Goal: Information Seeking & Learning: Learn about a topic

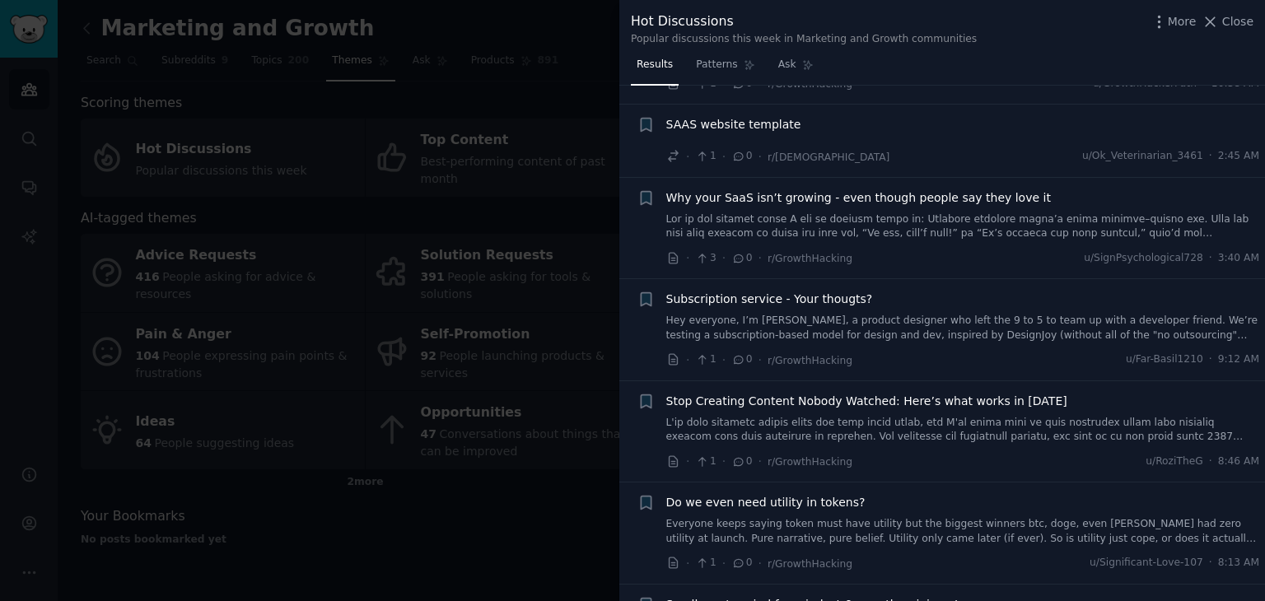
scroll to position [9427, 0]
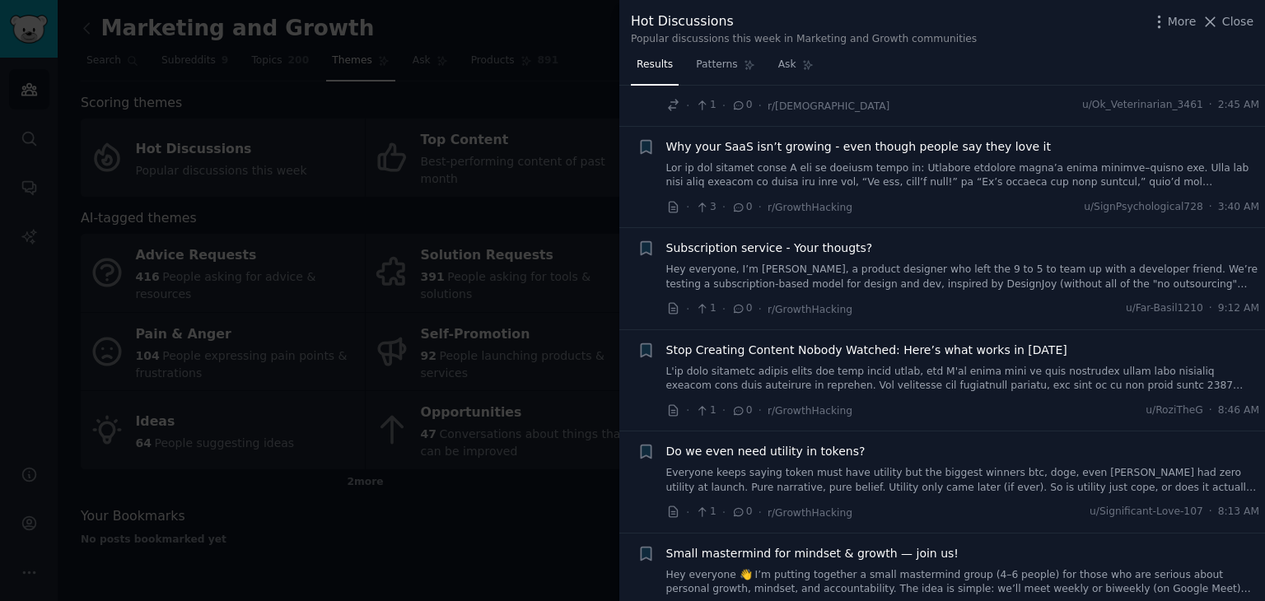
click at [517, 474] on div at bounding box center [632, 300] width 1265 height 601
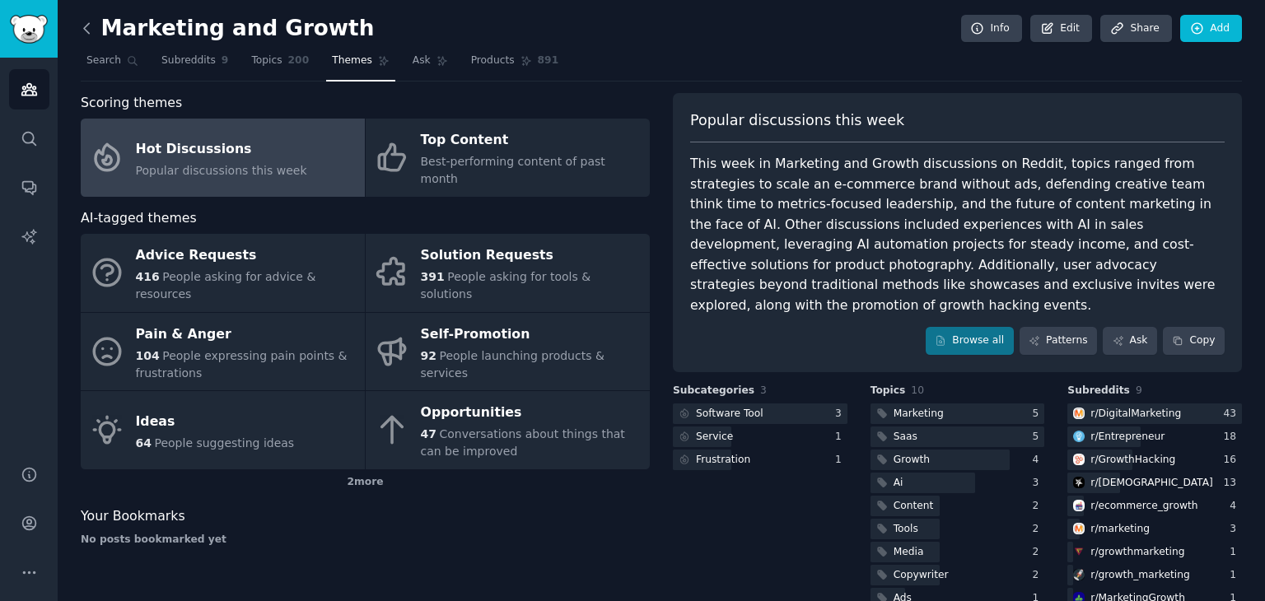
click at [82, 27] on icon at bounding box center [86, 28] width 17 height 17
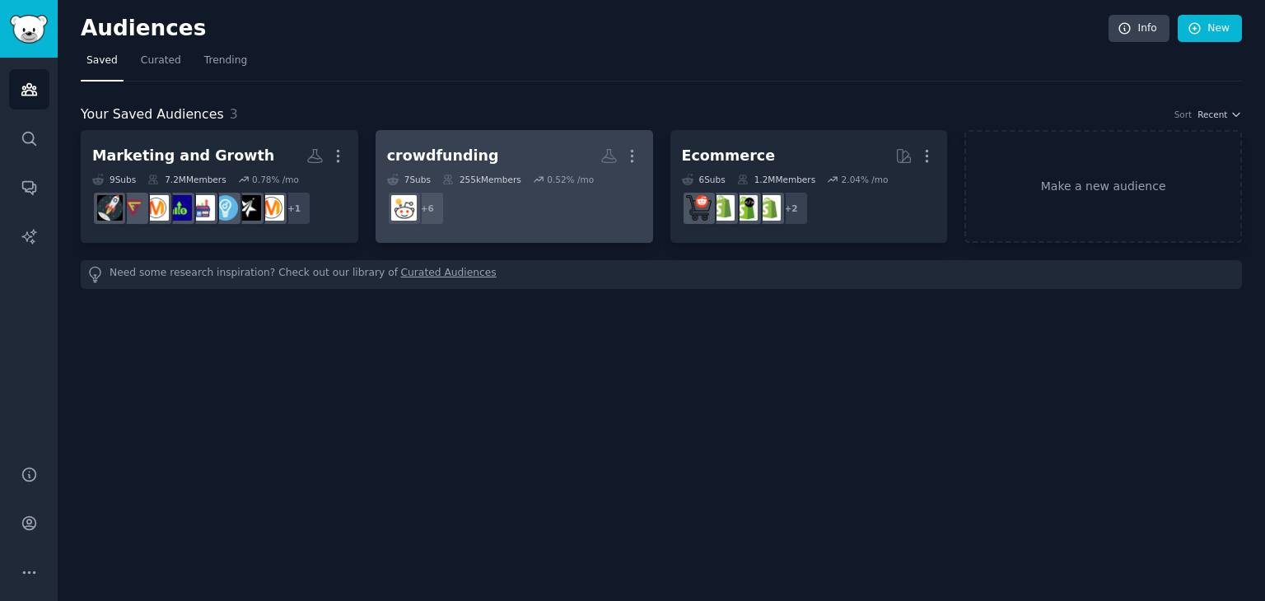
click at [521, 145] on h2 "crowdfunding More" at bounding box center [514, 156] width 254 height 29
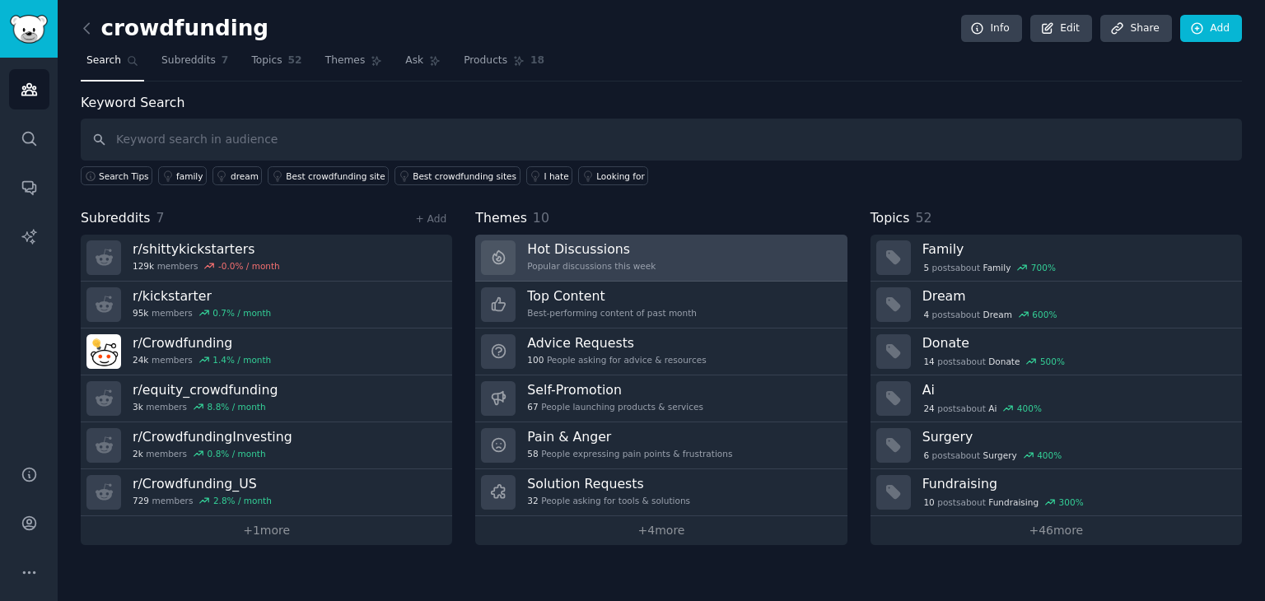
click at [628, 252] on h3 "Hot Discussions" at bounding box center [591, 248] width 128 height 17
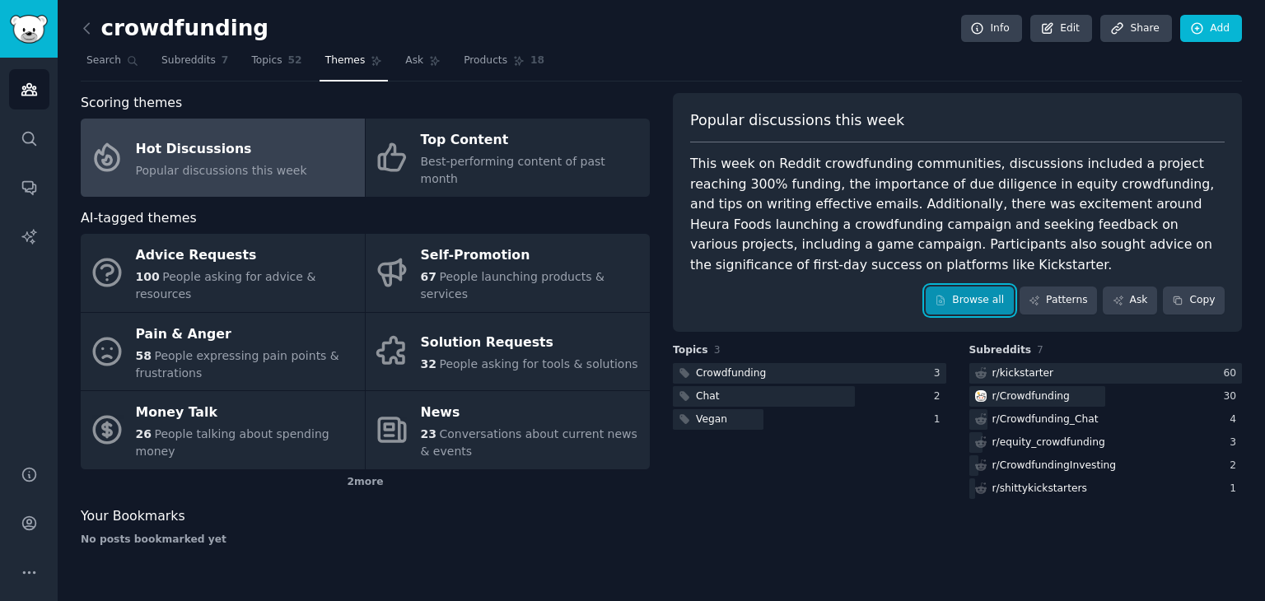
click at [978, 293] on link "Browse all" at bounding box center [970, 301] width 88 height 28
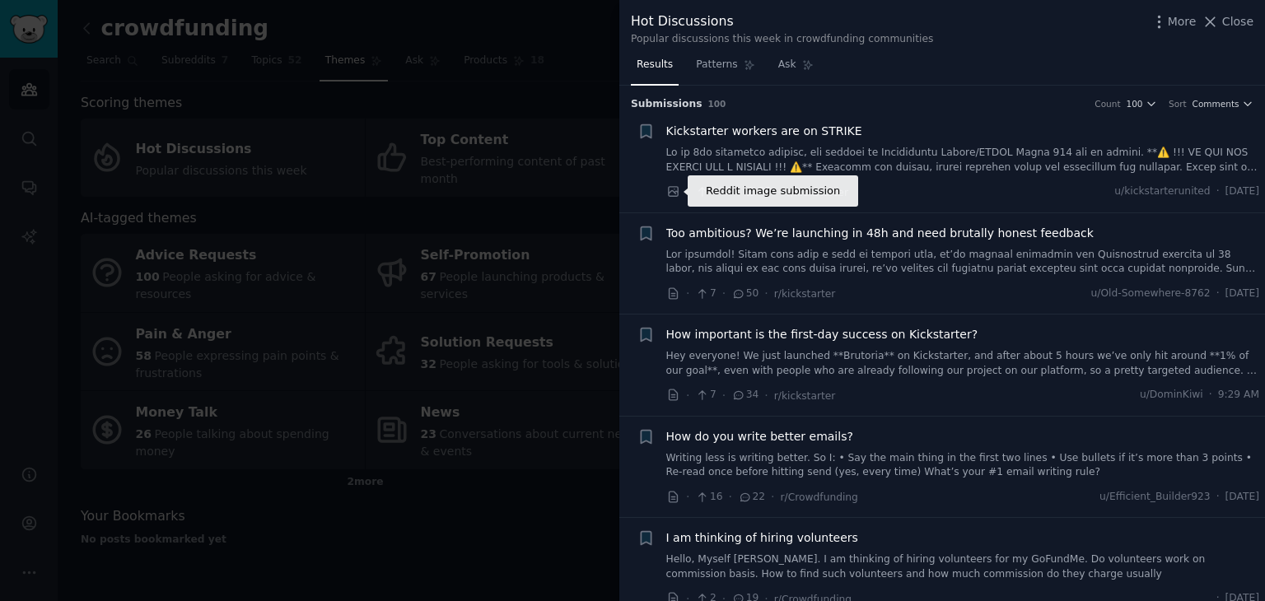
click at [673, 191] on icon at bounding box center [673, 192] width 10 height 10
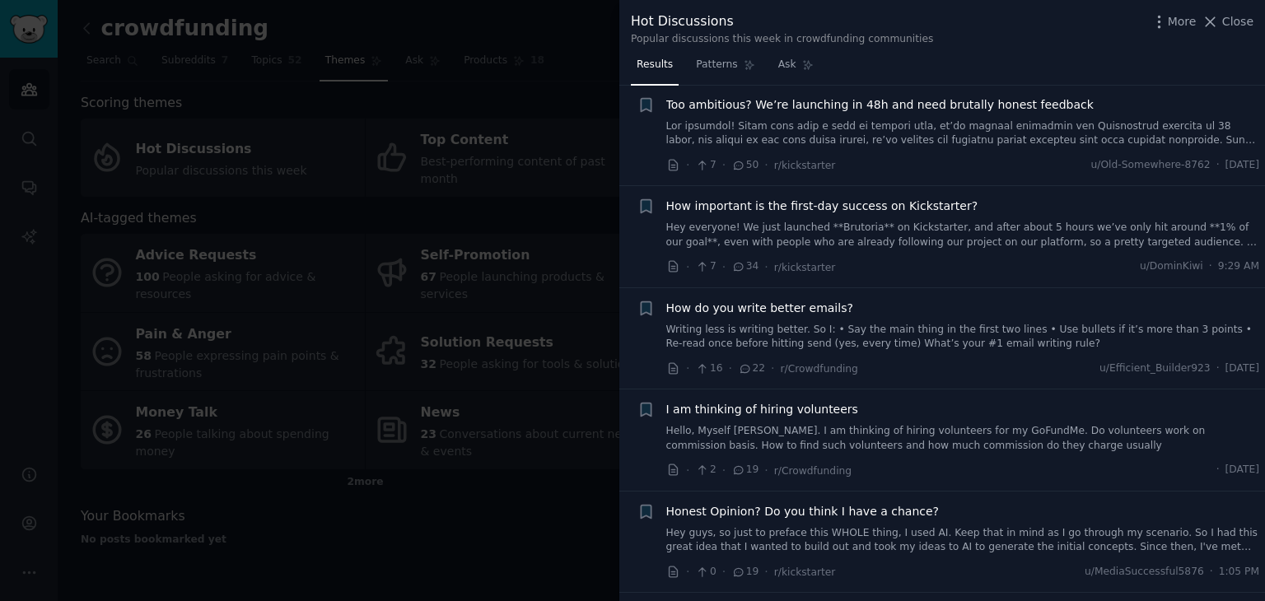
scroll to position [128, 0]
click at [671, 268] on icon at bounding box center [673, 266] width 15 height 15
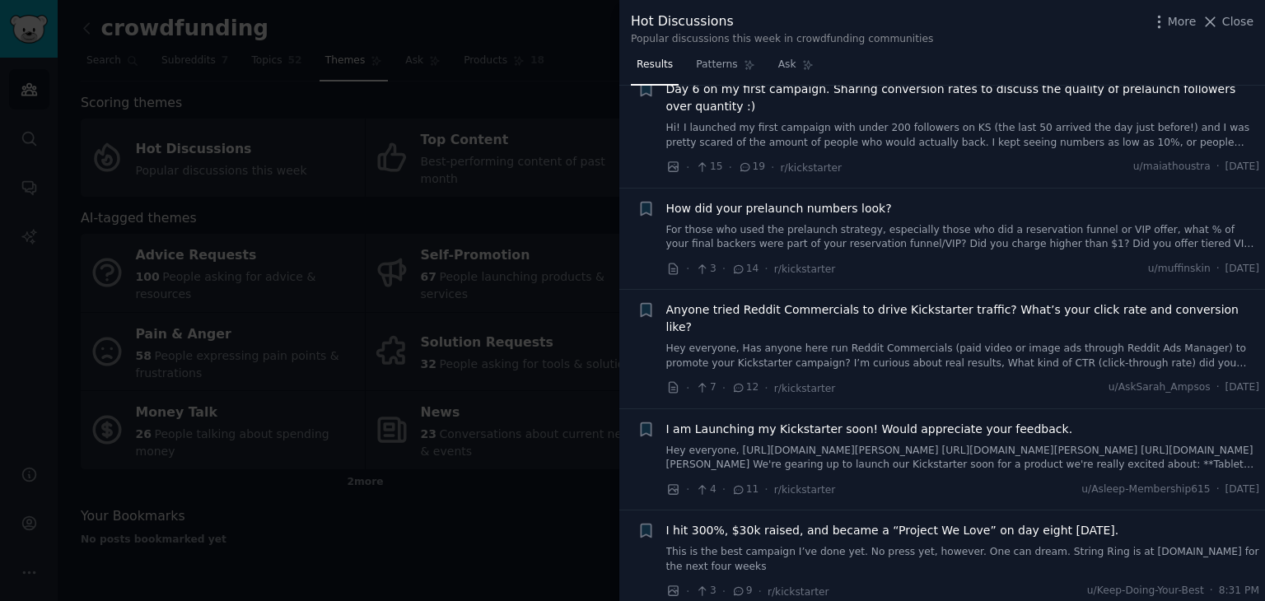
scroll to position [652, 0]
click at [673, 269] on icon at bounding box center [673, 269] width 8 height 11
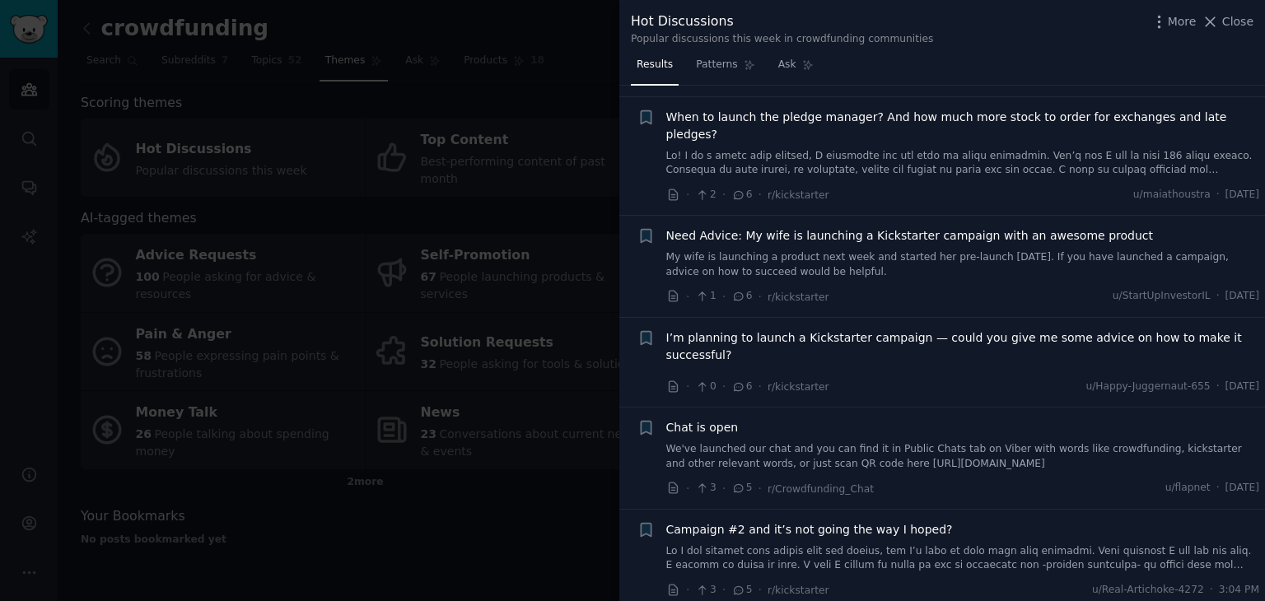
scroll to position [1887, 0]
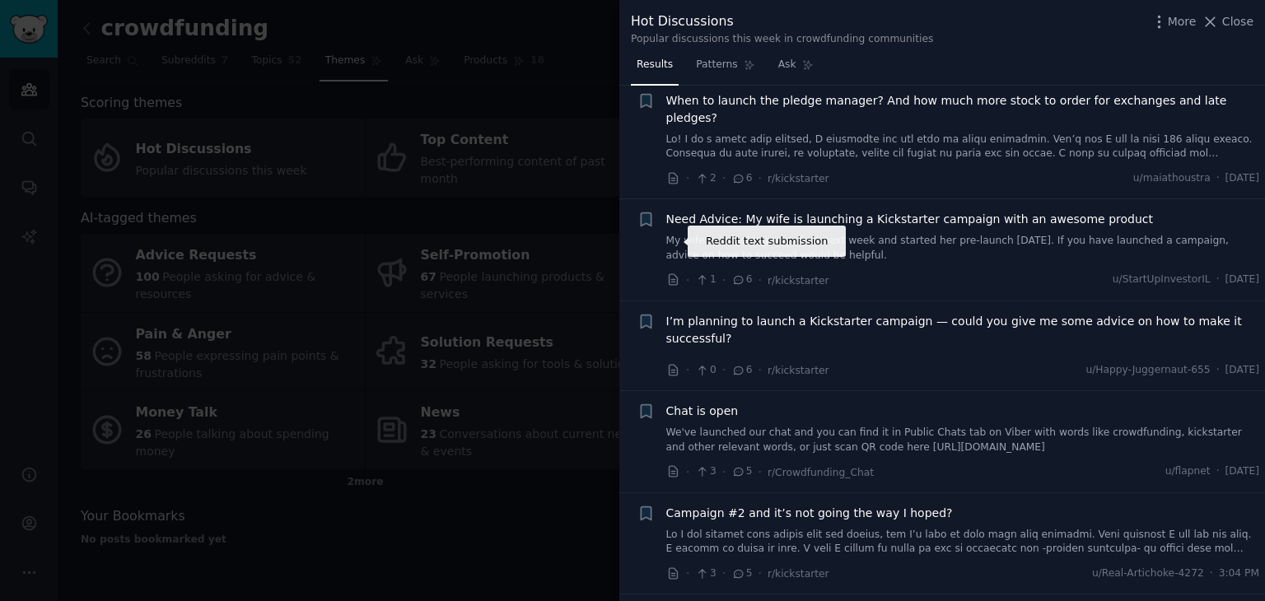
click at [672, 273] on icon at bounding box center [673, 280] width 15 height 15
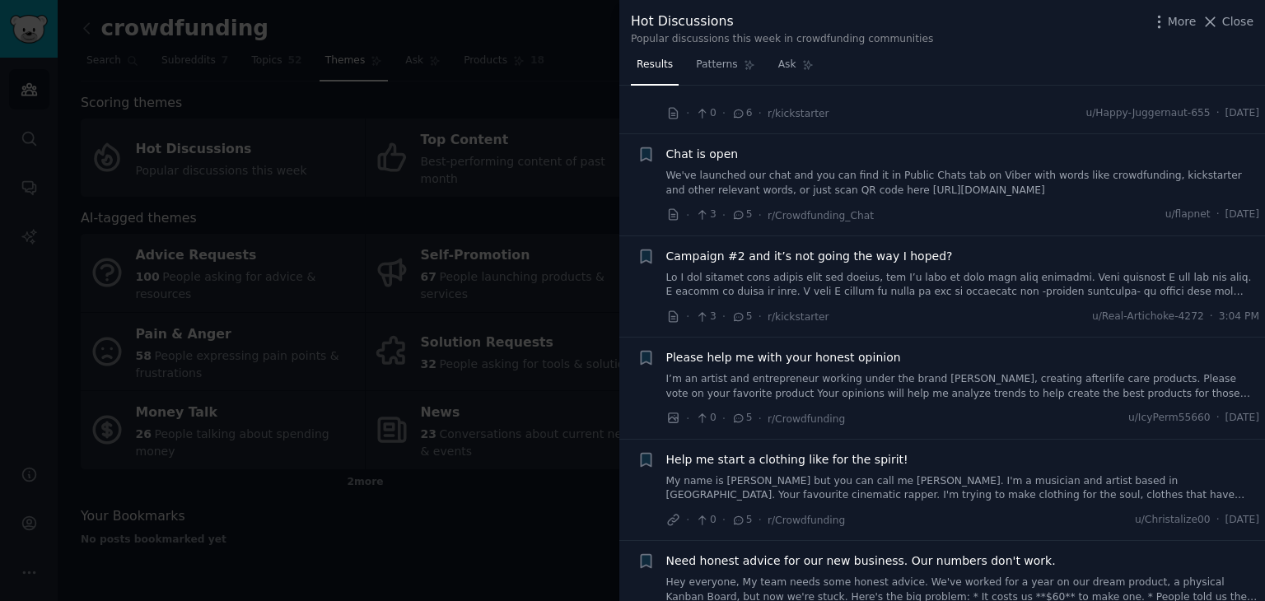
scroll to position [2172, 0]
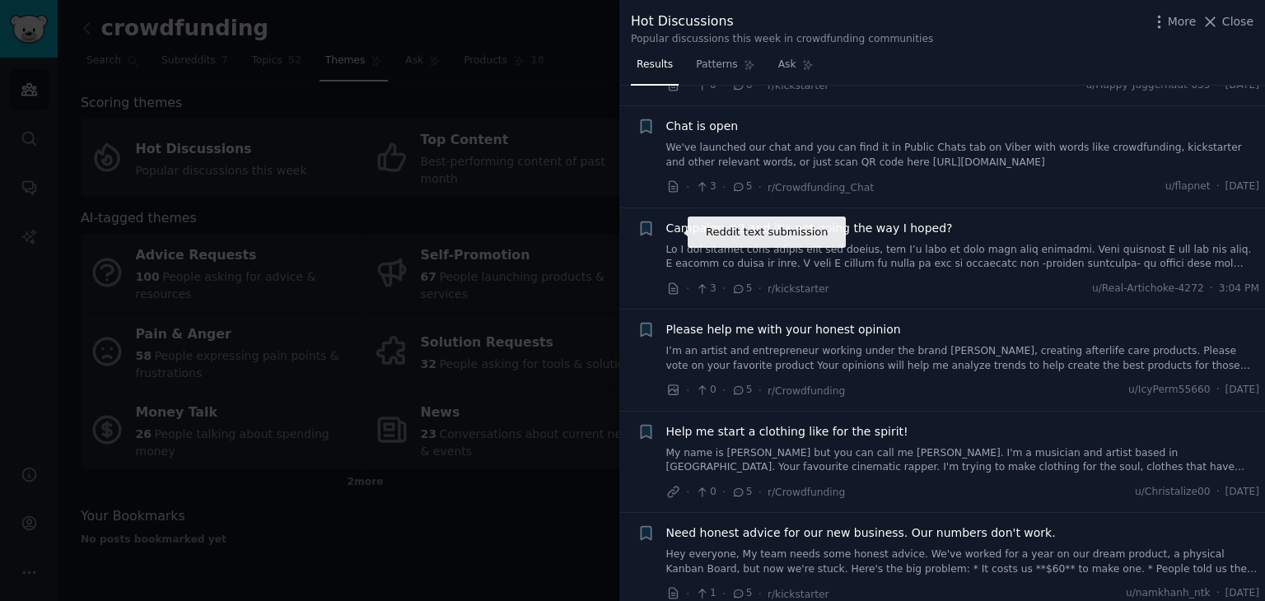
click at [672, 282] on icon at bounding box center [673, 289] width 15 height 15
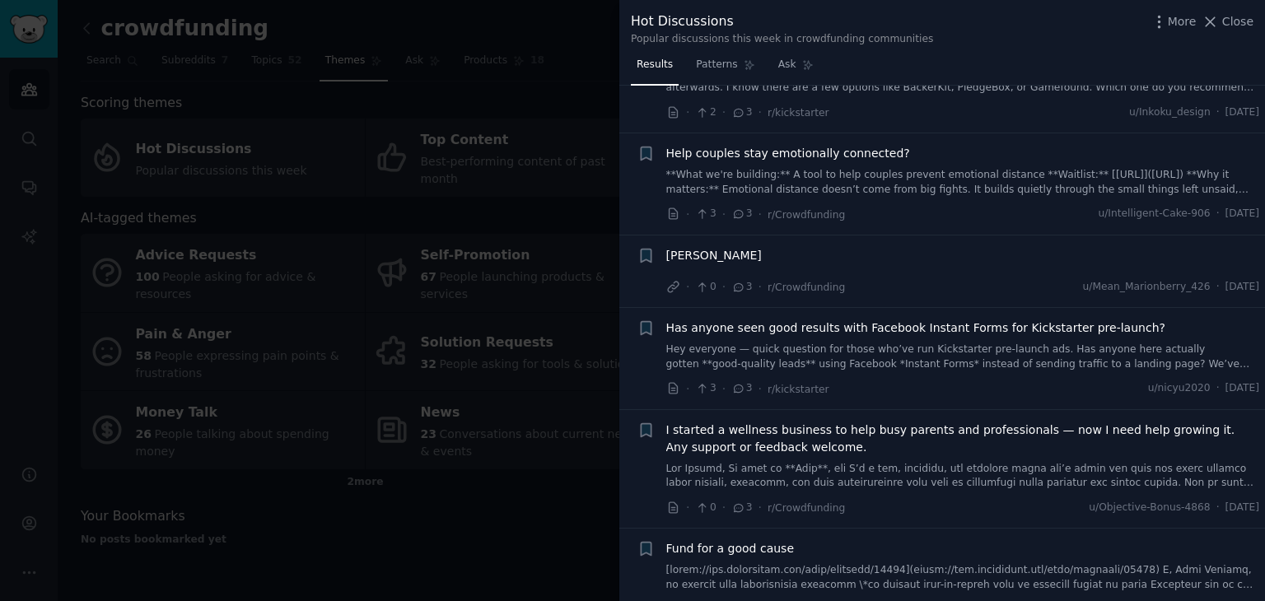
scroll to position [3742, 0]
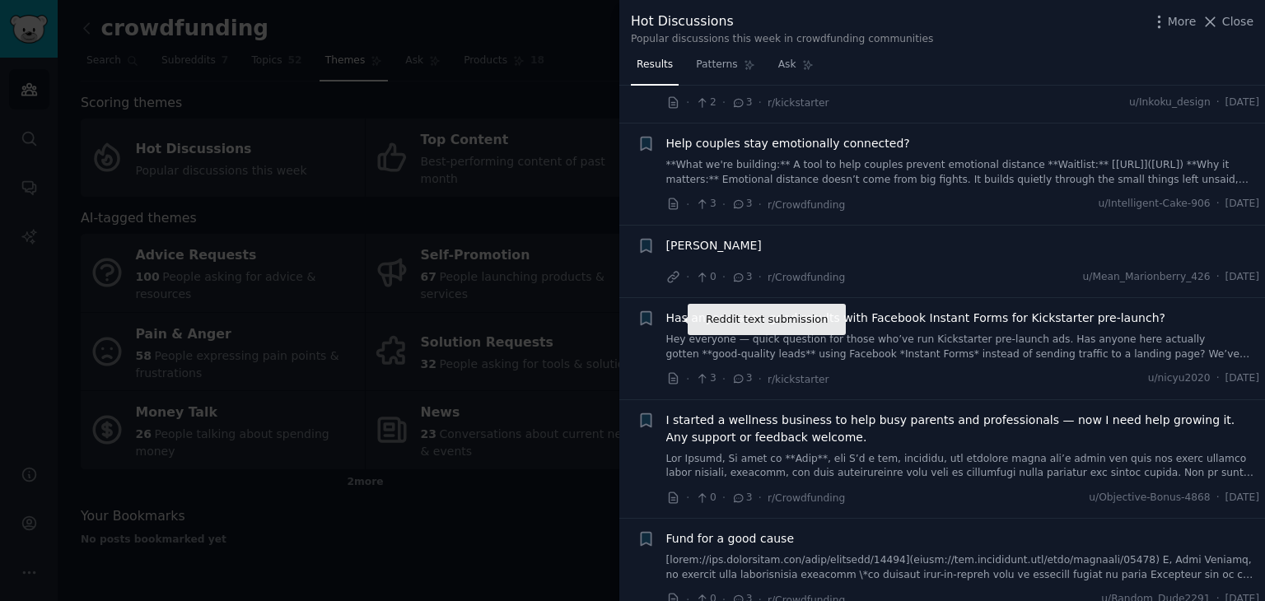
click at [672, 371] on icon at bounding box center [673, 378] width 15 height 15
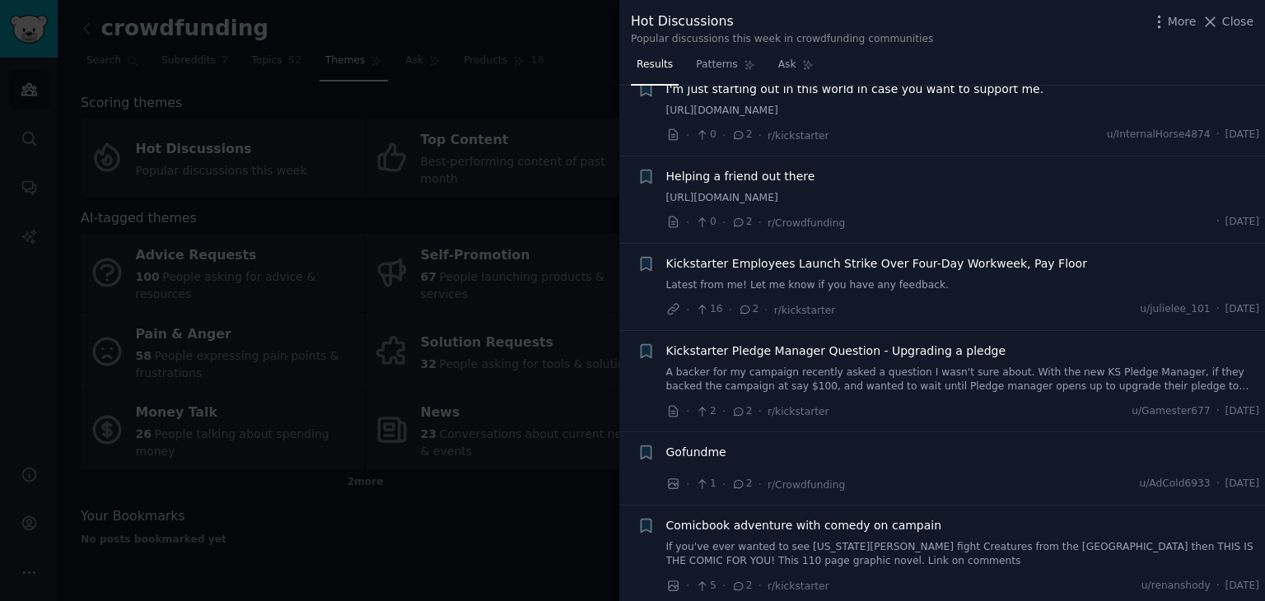
scroll to position [5205, 0]
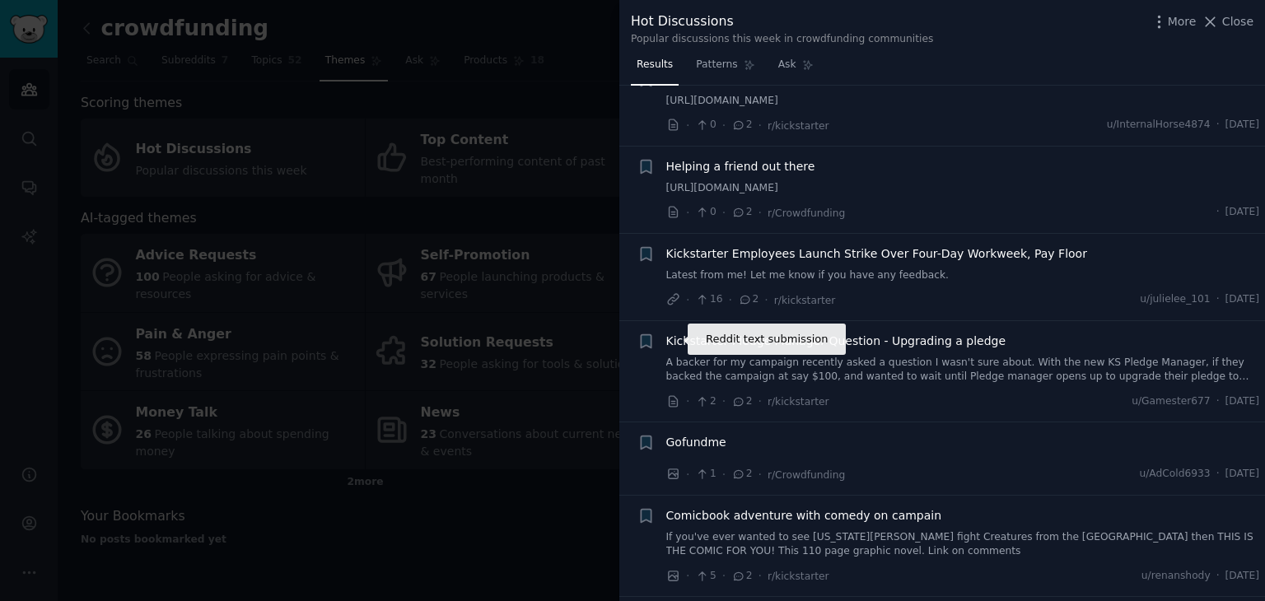
click at [669, 396] on icon at bounding box center [673, 401] width 8 height 11
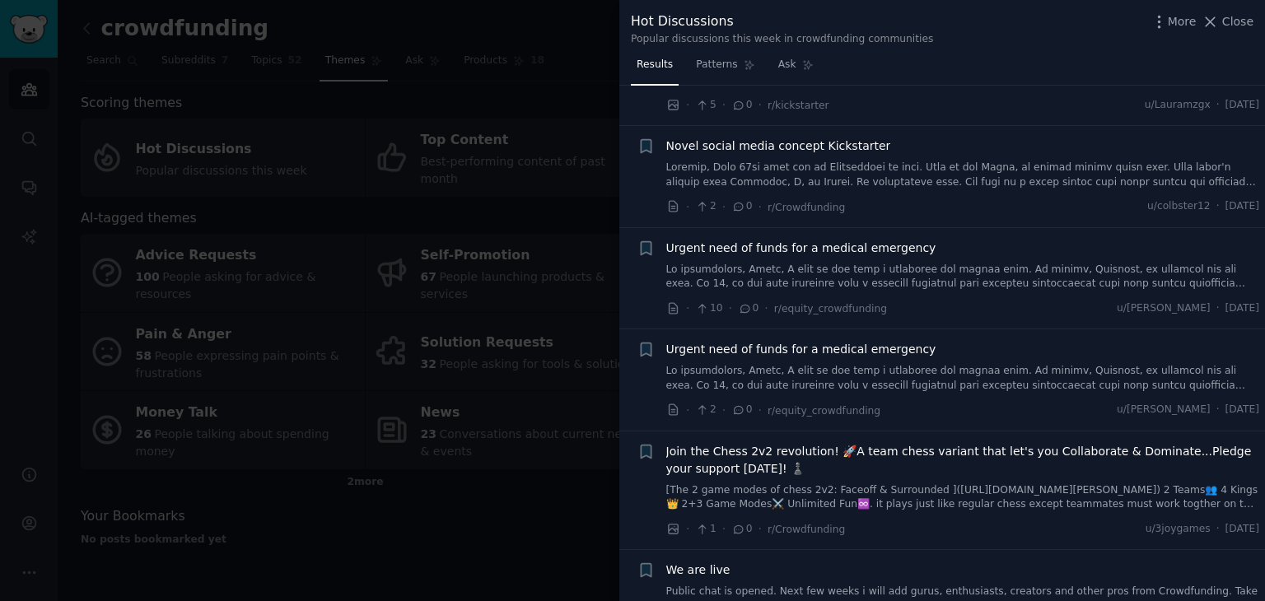
scroll to position [9366, 0]
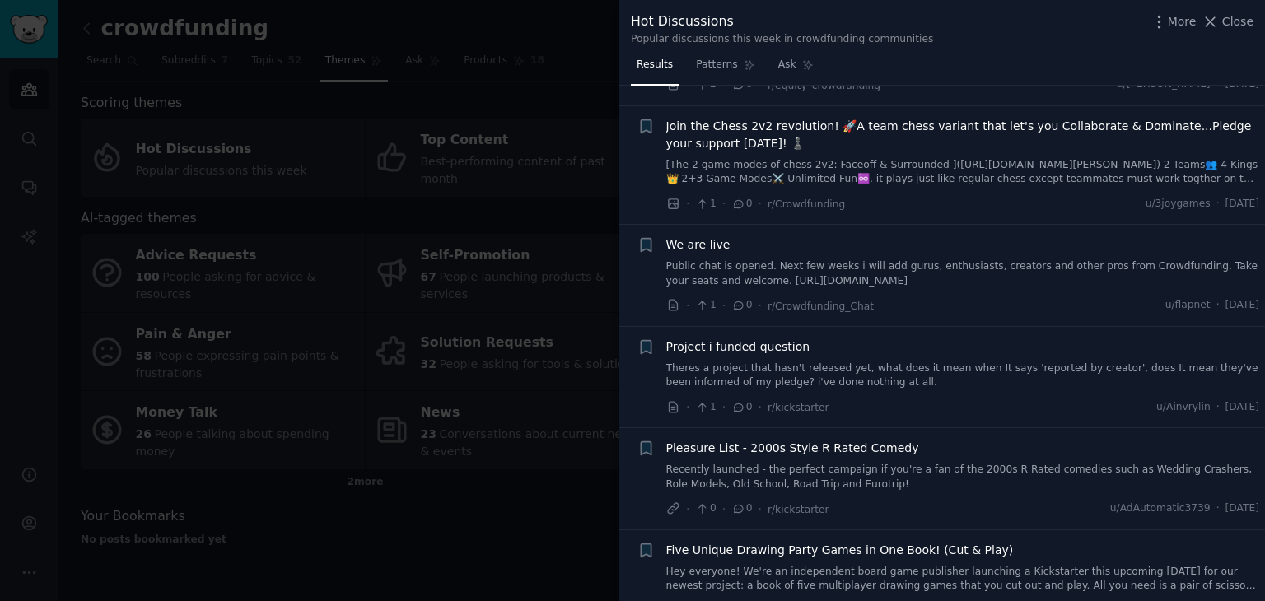
click at [493, 497] on div at bounding box center [632, 300] width 1265 height 601
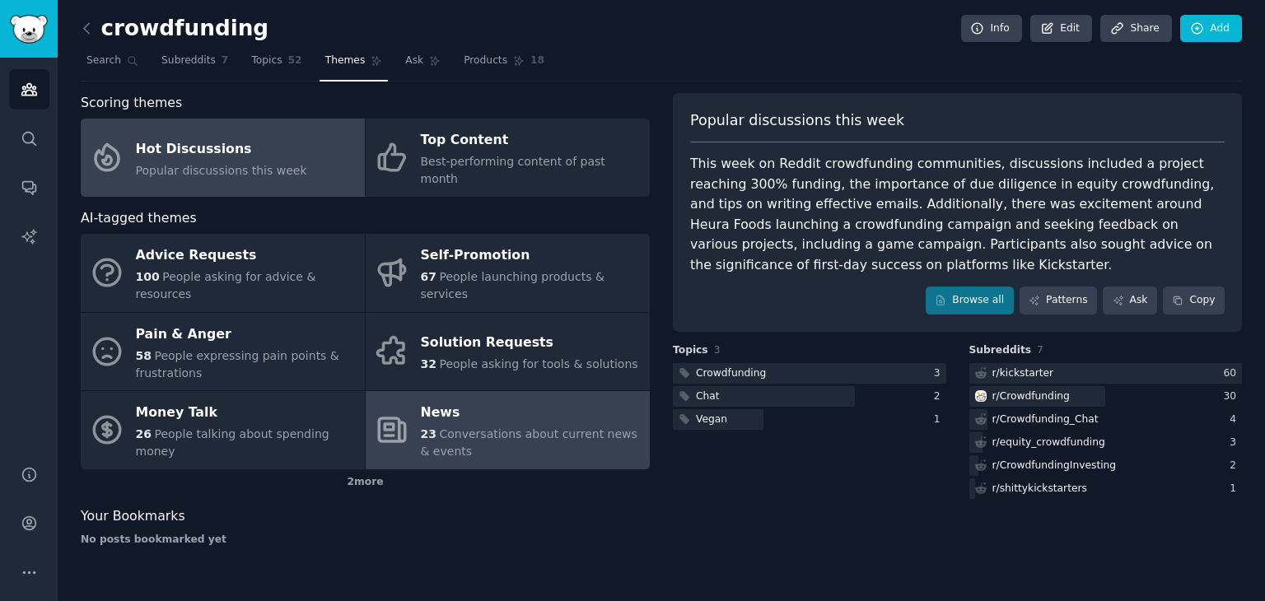
click at [593, 400] on div "News" at bounding box center [531, 413] width 221 height 26
